Goal: Transaction & Acquisition: Purchase product/service

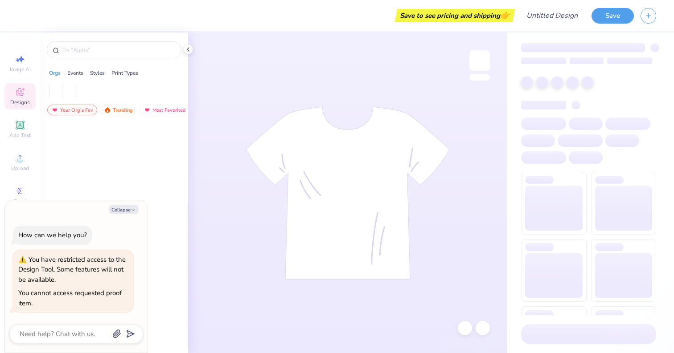
type textarea "x"
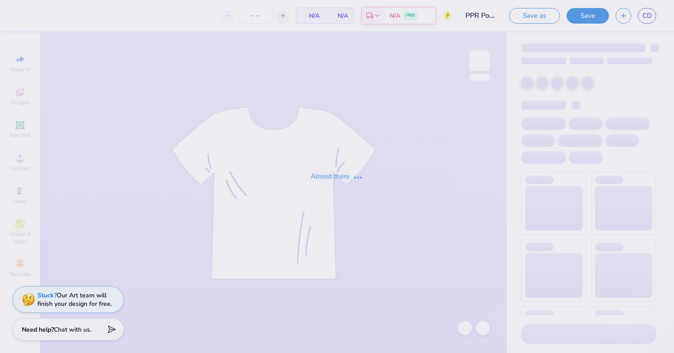
type input "6"
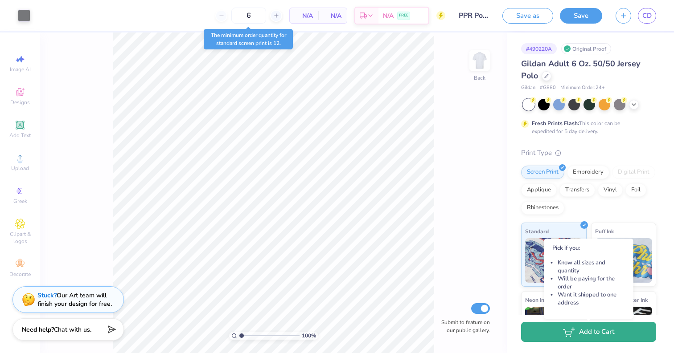
click at [551, 340] on button "Add to Cart" at bounding box center [588, 332] width 135 height 20
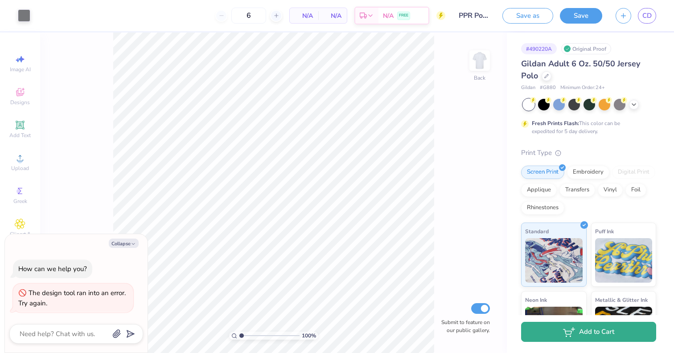
click at [551, 338] on button "Add to Cart" at bounding box center [588, 332] width 135 height 20
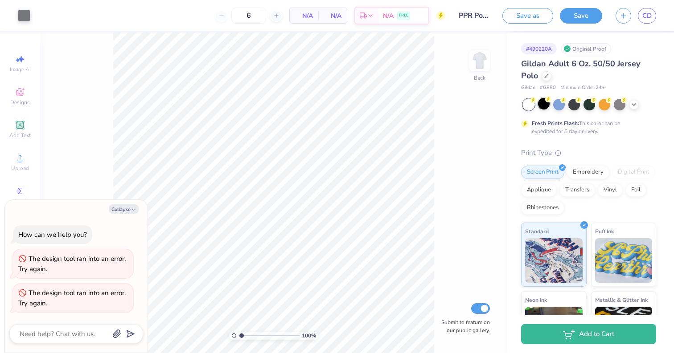
click at [545, 108] on div at bounding box center [544, 104] width 12 height 12
click at [631, 106] on icon at bounding box center [633, 103] width 7 height 7
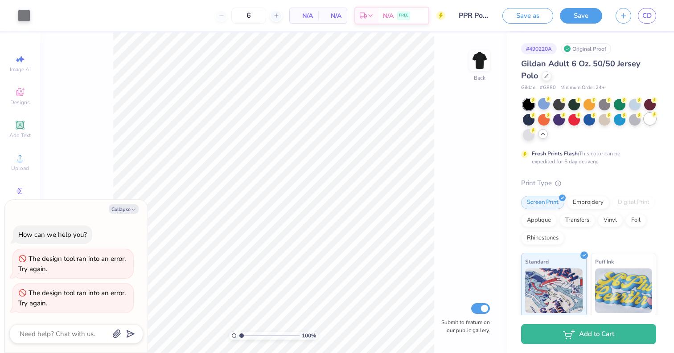
click at [646, 120] on div at bounding box center [650, 119] width 12 height 12
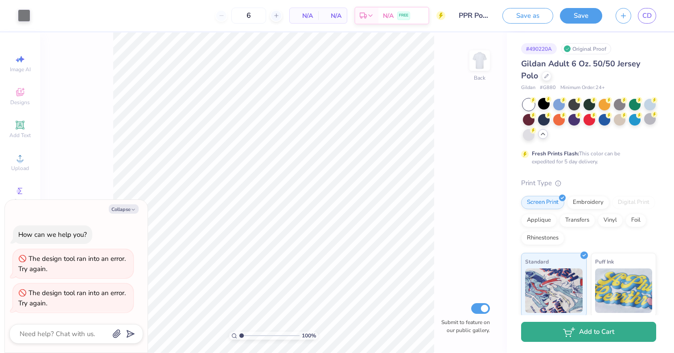
click at [544, 329] on button "Add to Cart" at bounding box center [588, 332] width 135 height 20
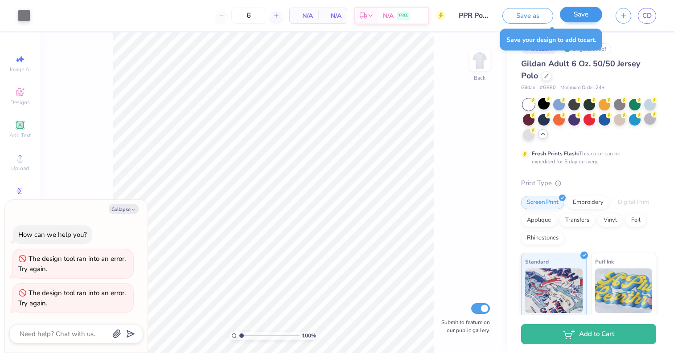
click at [570, 18] on button "Save" at bounding box center [580, 15] width 42 height 16
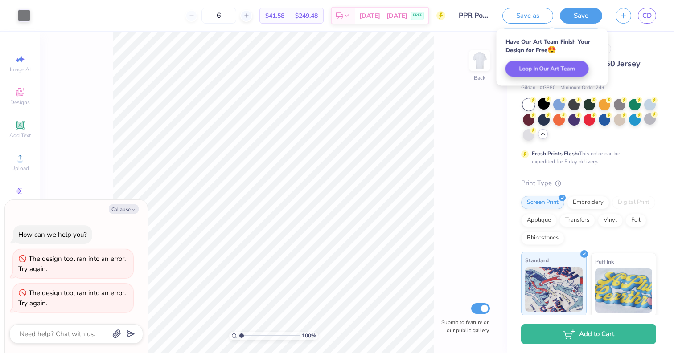
type textarea "x"
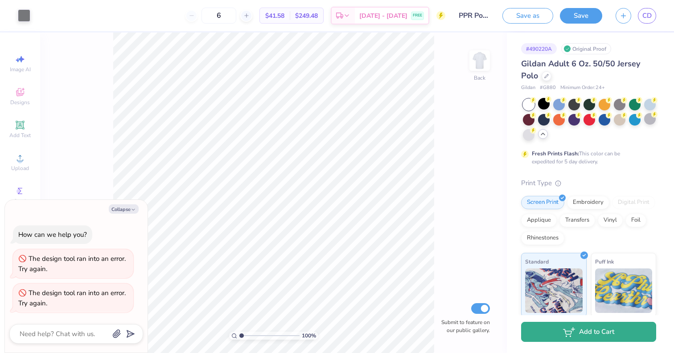
click at [547, 340] on button "Add to Cart" at bounding box center [588, 332] width 135 height 20
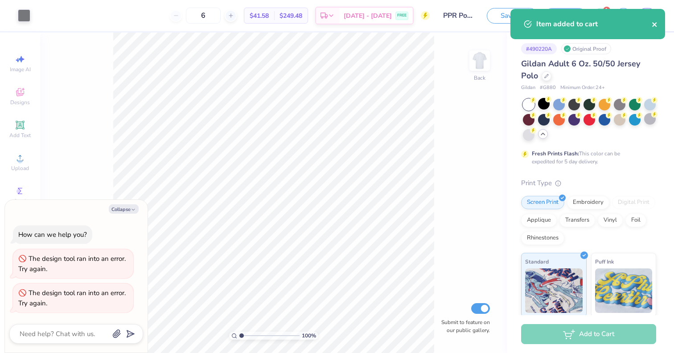
click at [655, 24] on icon "close" at bounding box center [654, 24] width 6 height 7
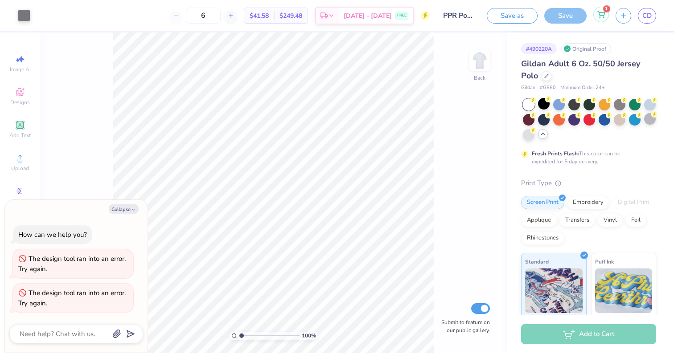
click at [598, 13] on icon at bounding box center [600, 14] width 8 height 7
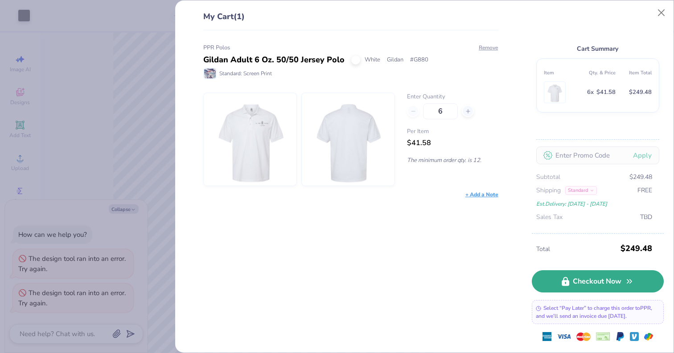
click at [578, 284] on link "Checkout Now" at bounding box center [597, 281] width 132 height 22
